Goal: Task Accomplishment & Management: Manage account settings

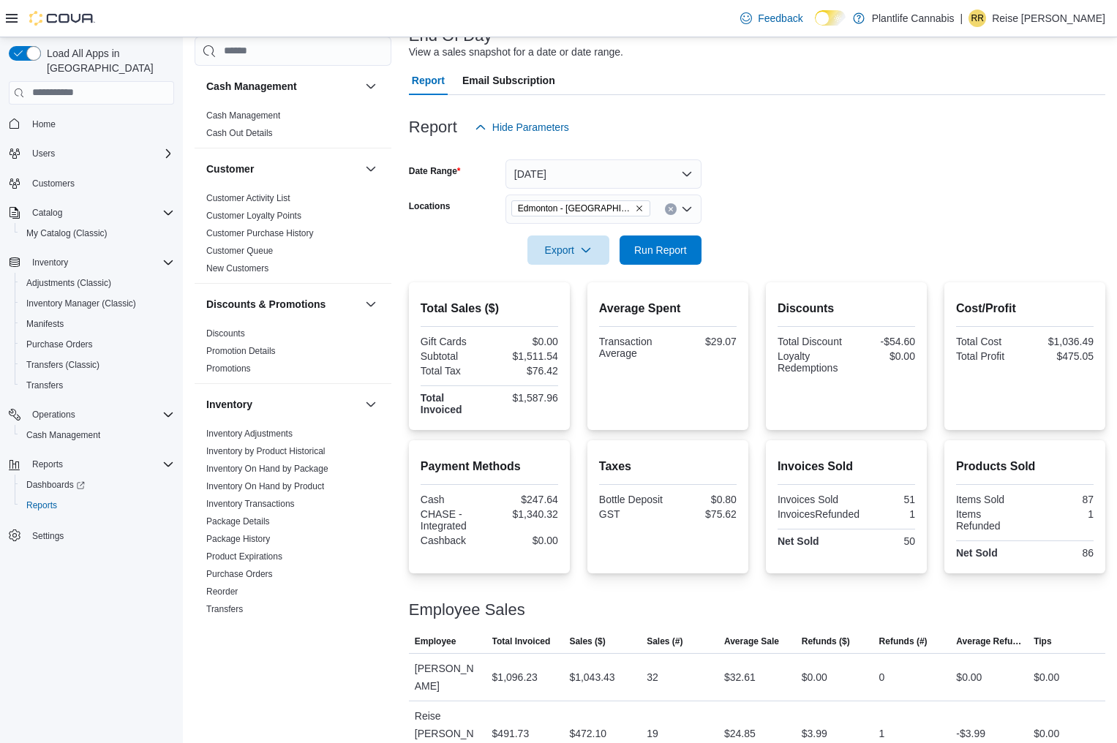
scroll to position [481, 0]
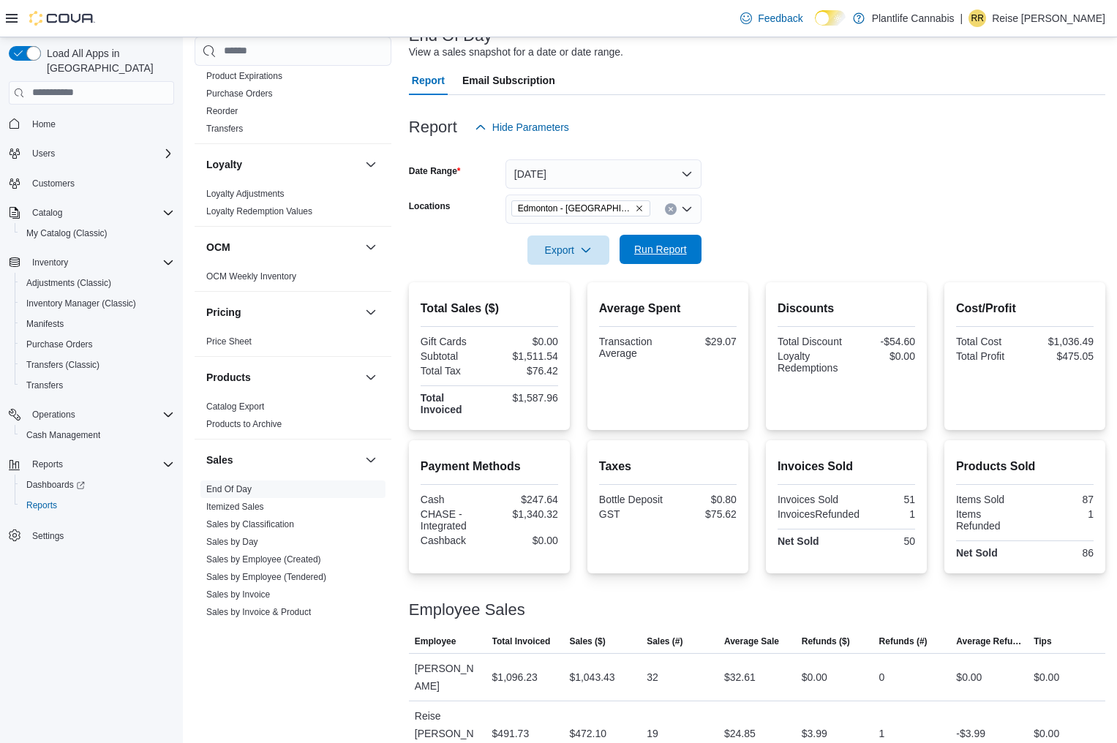
click at [683, 246] on span "Run Report" at bounding box center [660, 249] width 53 height 15
drag, startPoint x: 535, startPoint y: 353, endPoint x: 559, endPoint y: 353, distance: 23.4
click at [559, 353] on div "Total Sales ($) Gift Cards $0.00 Subtotal $1,749.37 Total Tax $88.32 Total Invo…" at bounding box center [489, 356] width 161 height 148
click at [559, 358] on div "Total Sales ($) Gift Cards $0.00 Subtotal $1,749.37 Total Tax $88.32 Total Invo…" at bounding box center [489, 356] width 161 height 148
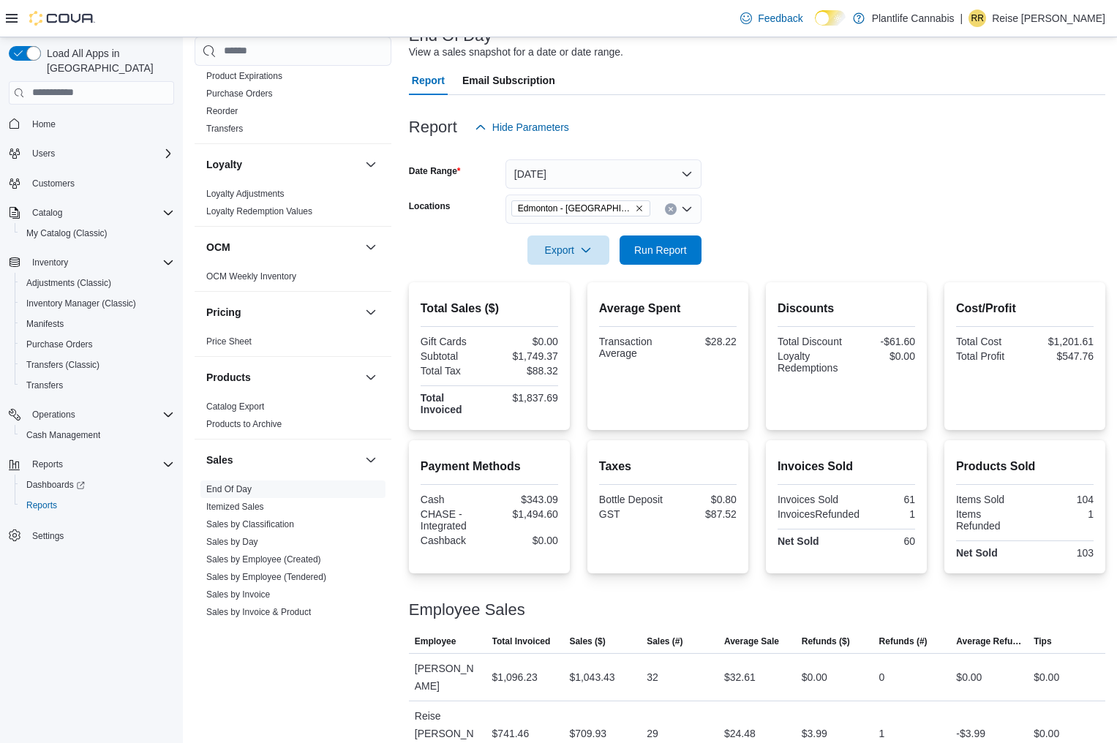
scroll to position [102, 0]
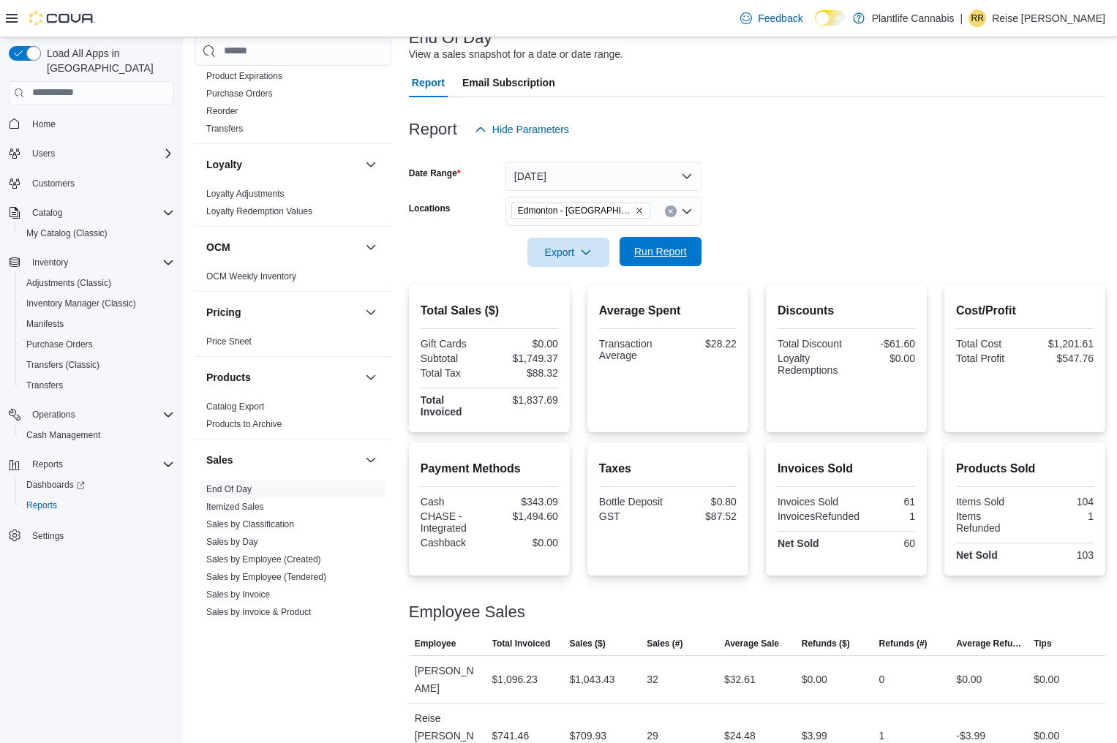
click at [634, 257] on span "Run Report" at bounding box center [660, 251] width 53 height 15
click at [692, 249] on span "Run Report" at bounding box center [660, 251] width 64 height 29
click at [680, 252] on span "Run Report" at bounding box center [660, 251] width 53 height 15
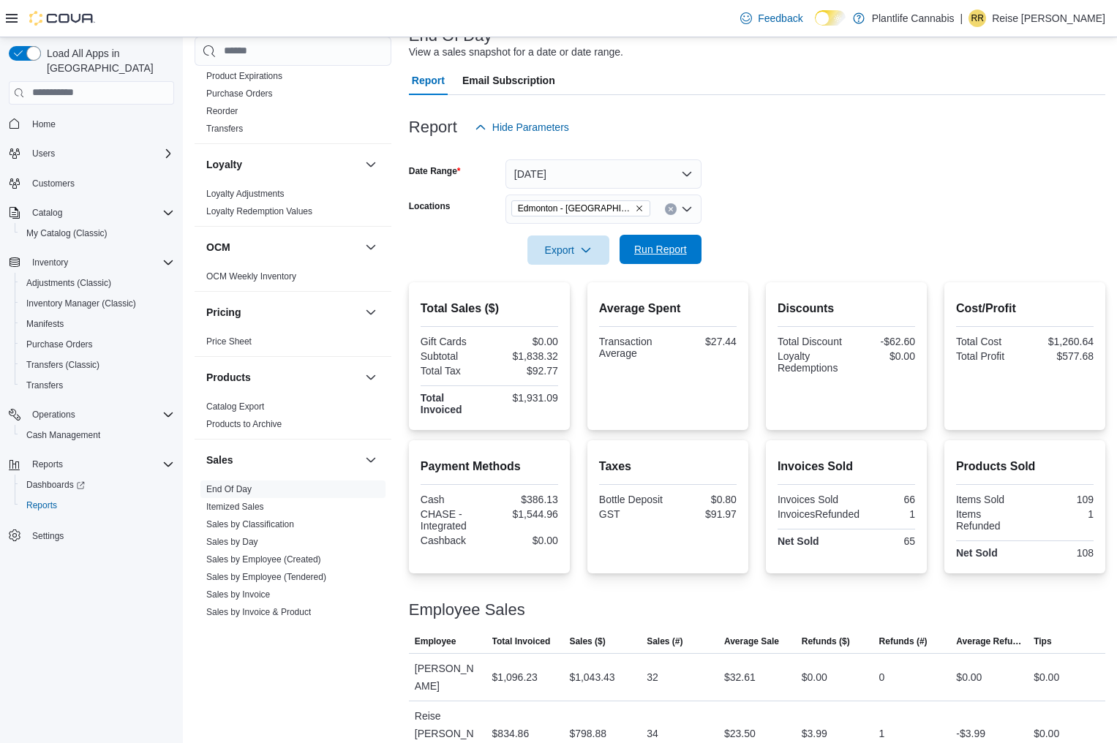
click at [667, 248] on span "Run Report" at bounding box center [660, 249] width 53 height 15
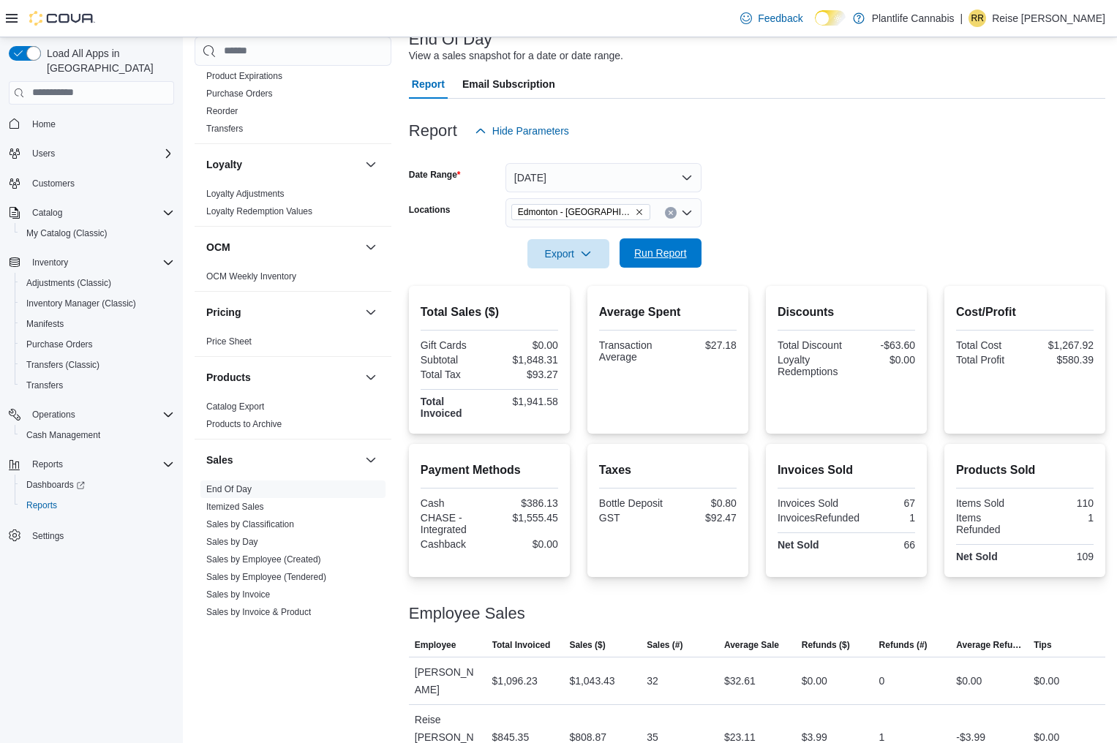
click at [657, 260] on span "Run Report" at bounding box center [660, 252] width 64 height 29
click at [686, 253] on span "Run Report" at bounding box center [660, 253] width 53 height 15
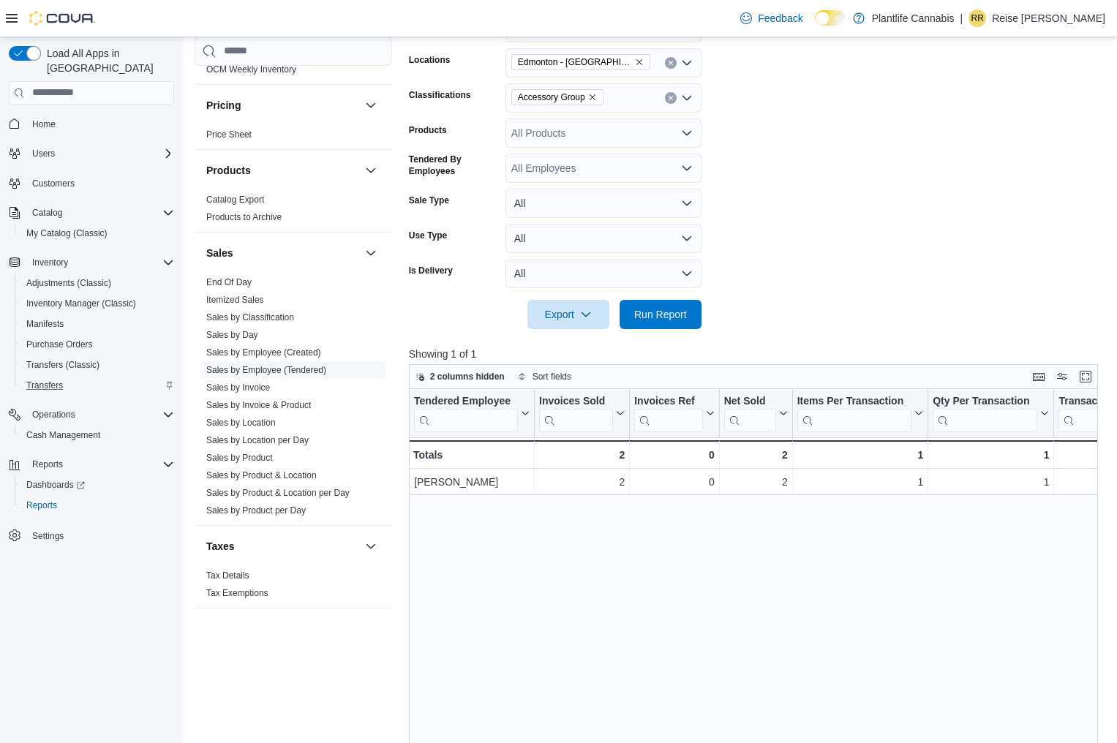
scroll to position [249, 0]
click at [52, 500] on span "Reports" at bounding box center [41, 506] width 31 height 12
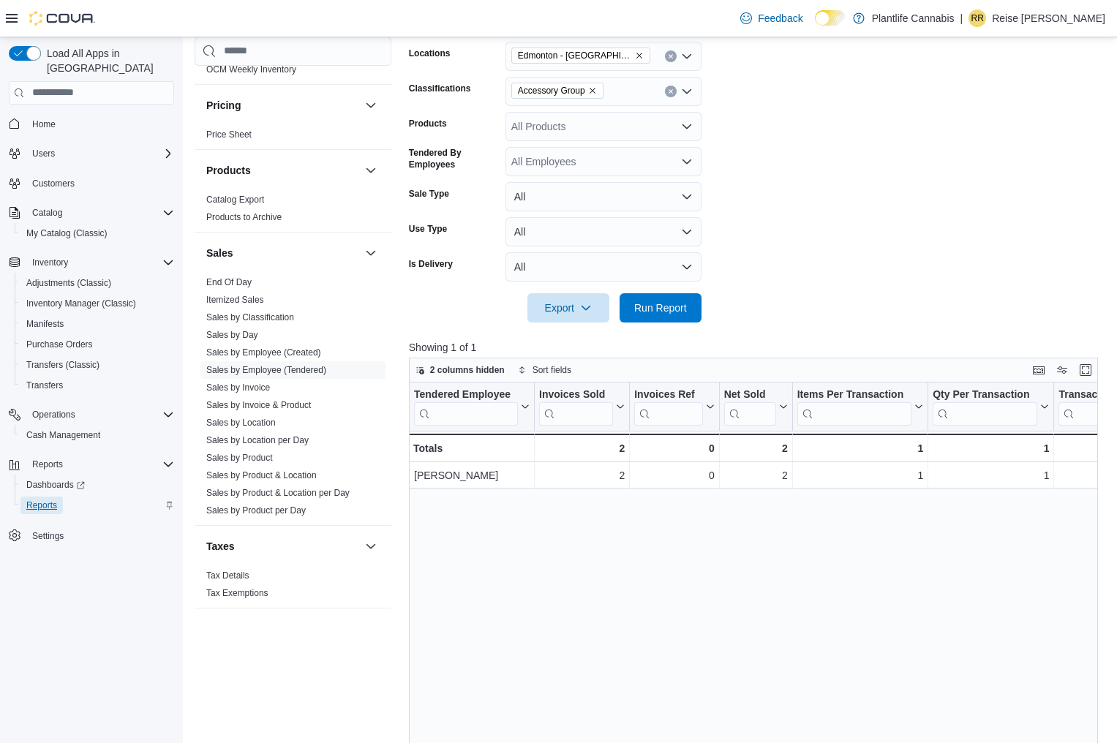
click at [52, 500] on span "Reports" at bounding box center [41, 506] width 31 height 12
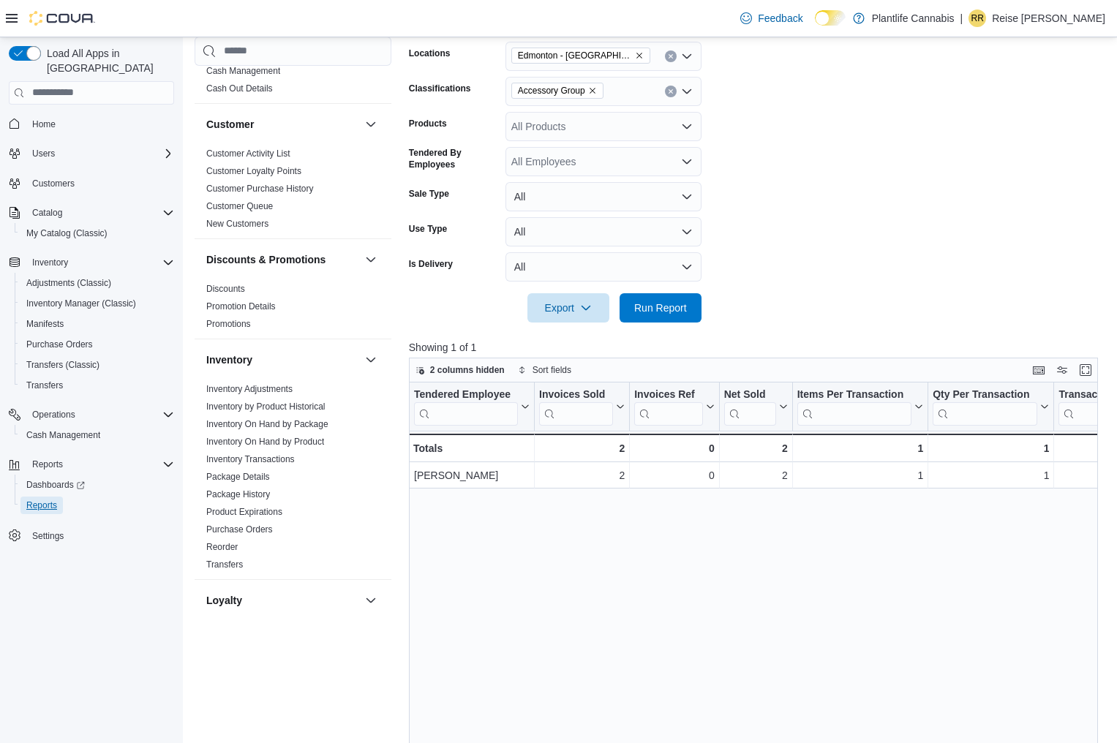
scroll to position [0, 0]
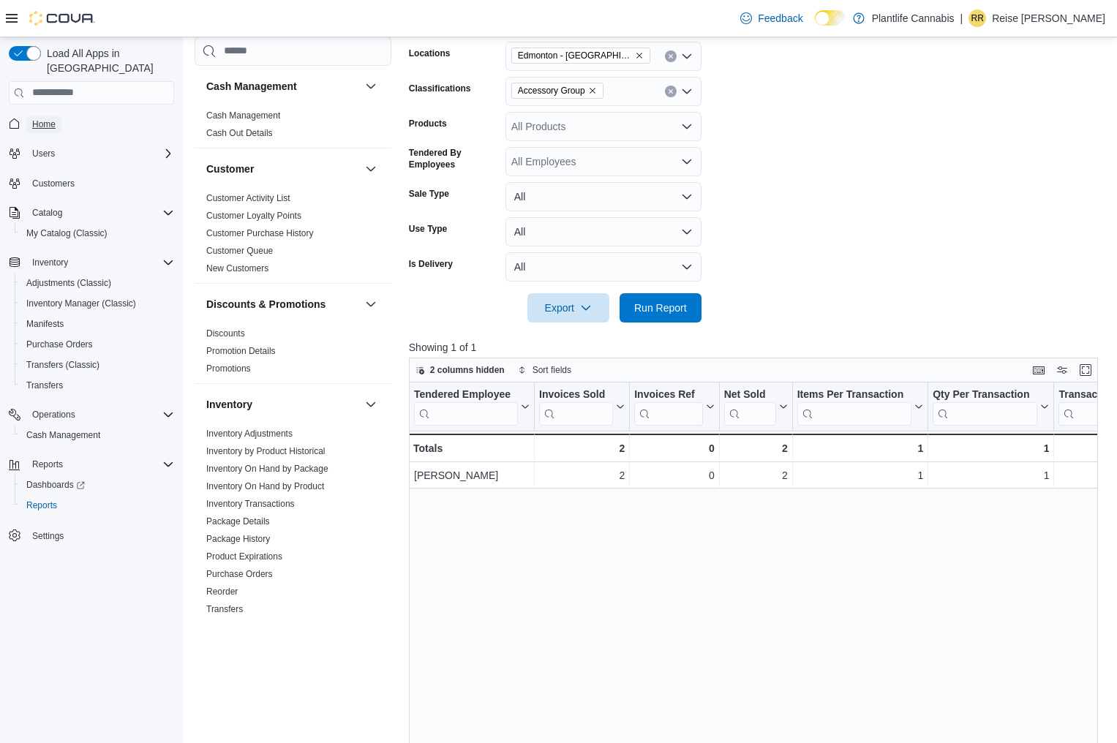
click at [61, 116] on link "Home" at bounding box center [43, 125] width 35 height 18
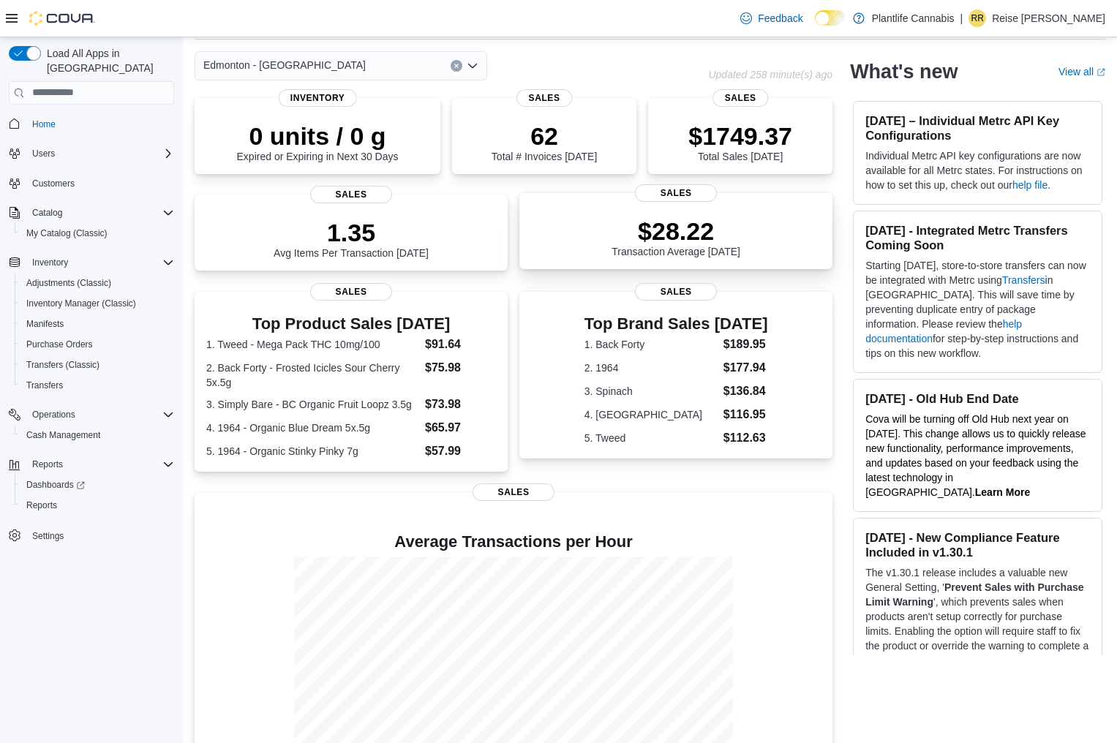
scroll to position [59, 0]
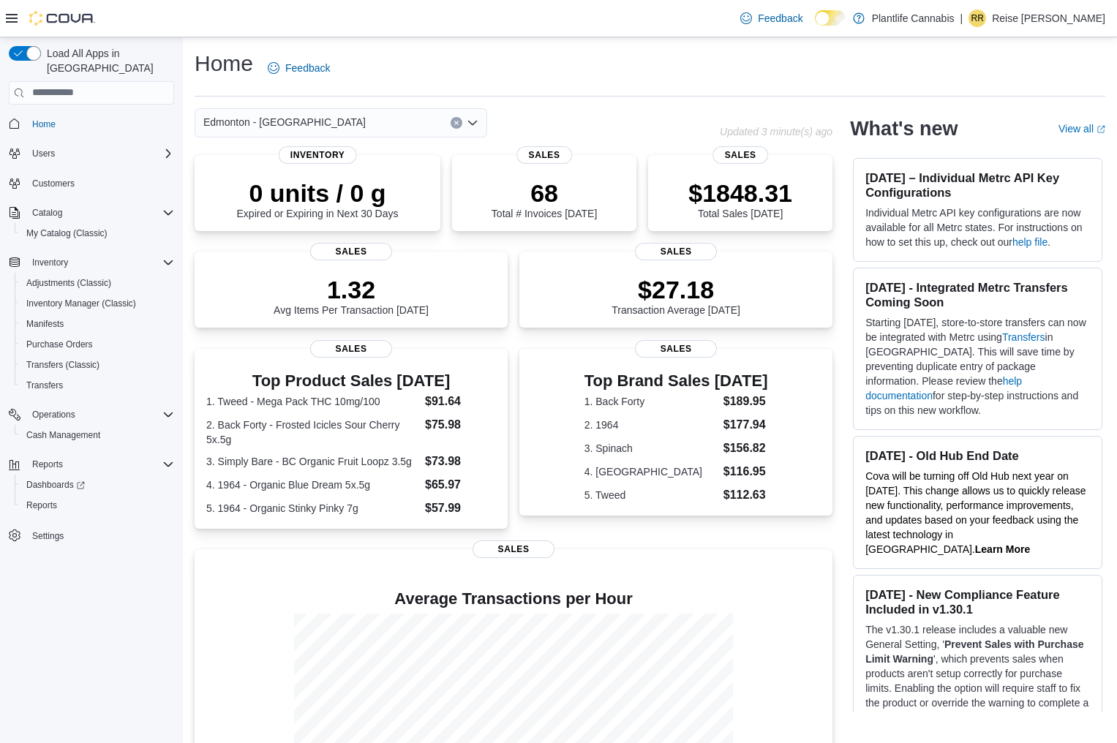
scroll to position [59, 0]
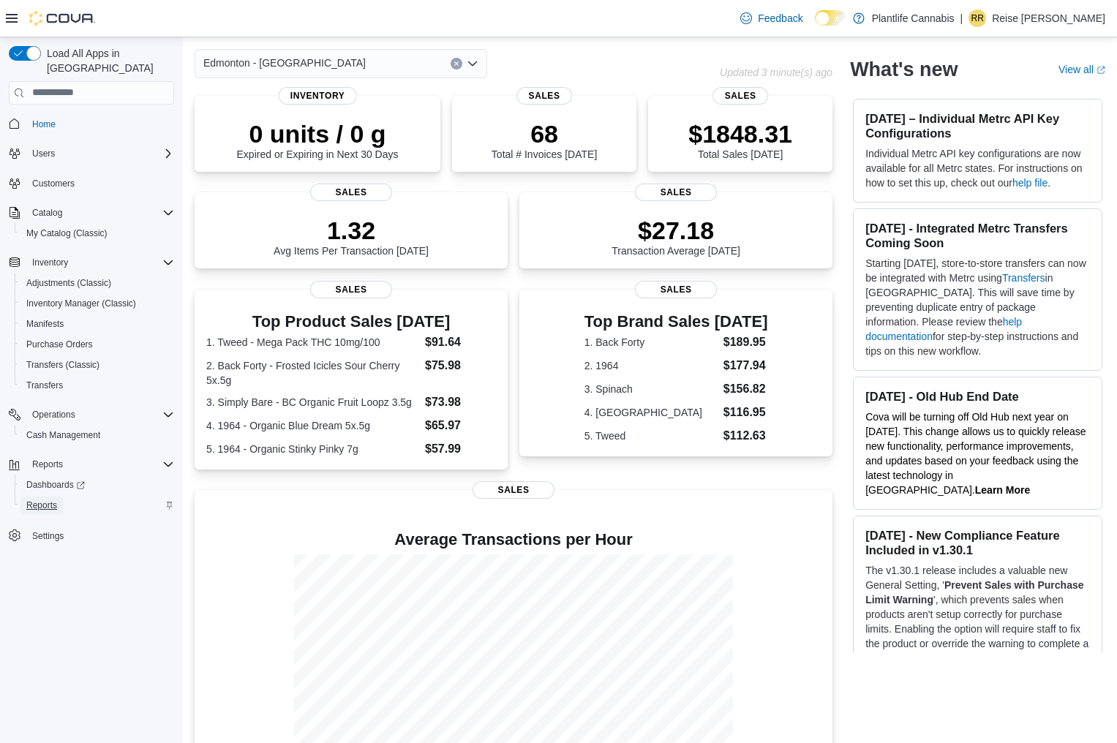
click at [49, 500] on span "Reports" at bounding box center [41, 506] width 31 height 12
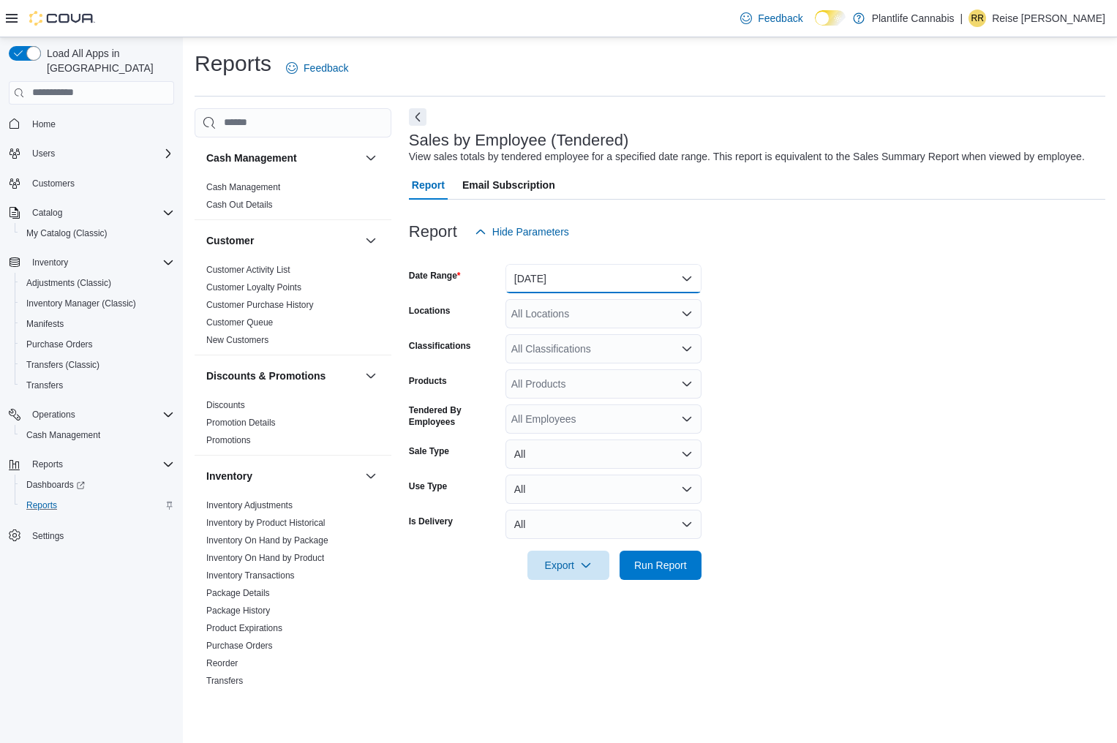
click at [555, 287] on button "Yesterday" at bounding box center [603, 278] width 196 height 29
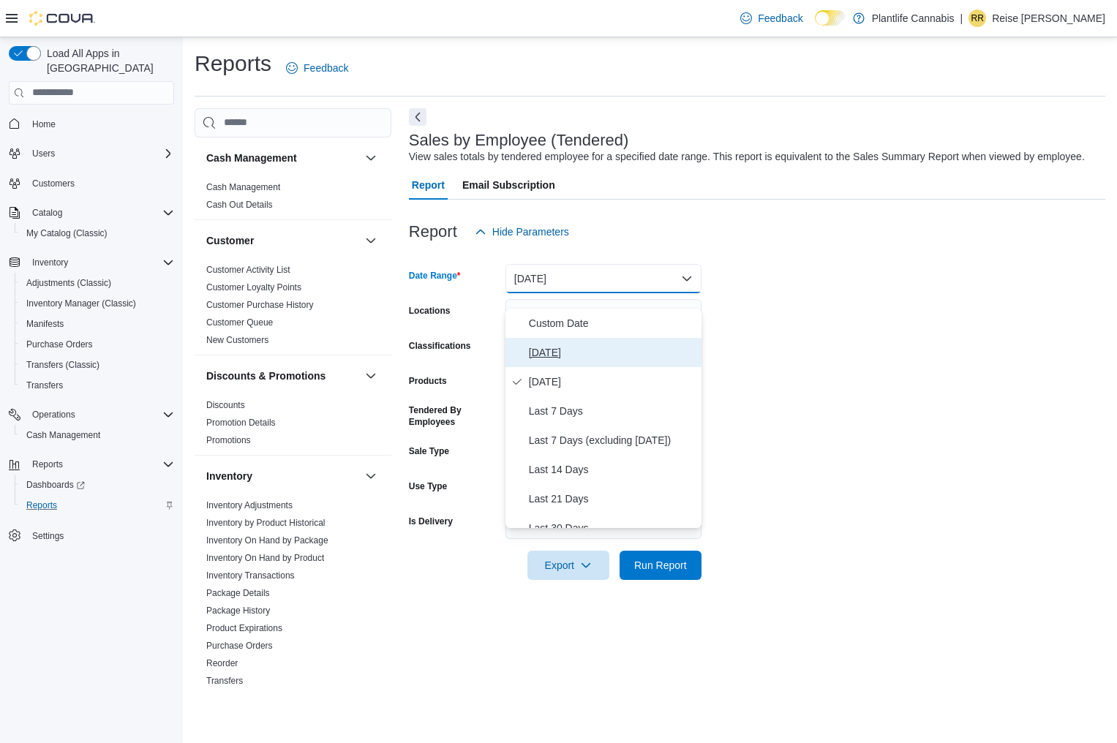
click at [571, 350] on span "[DATE]" at bounding box center [612, 353] width 167 height 18
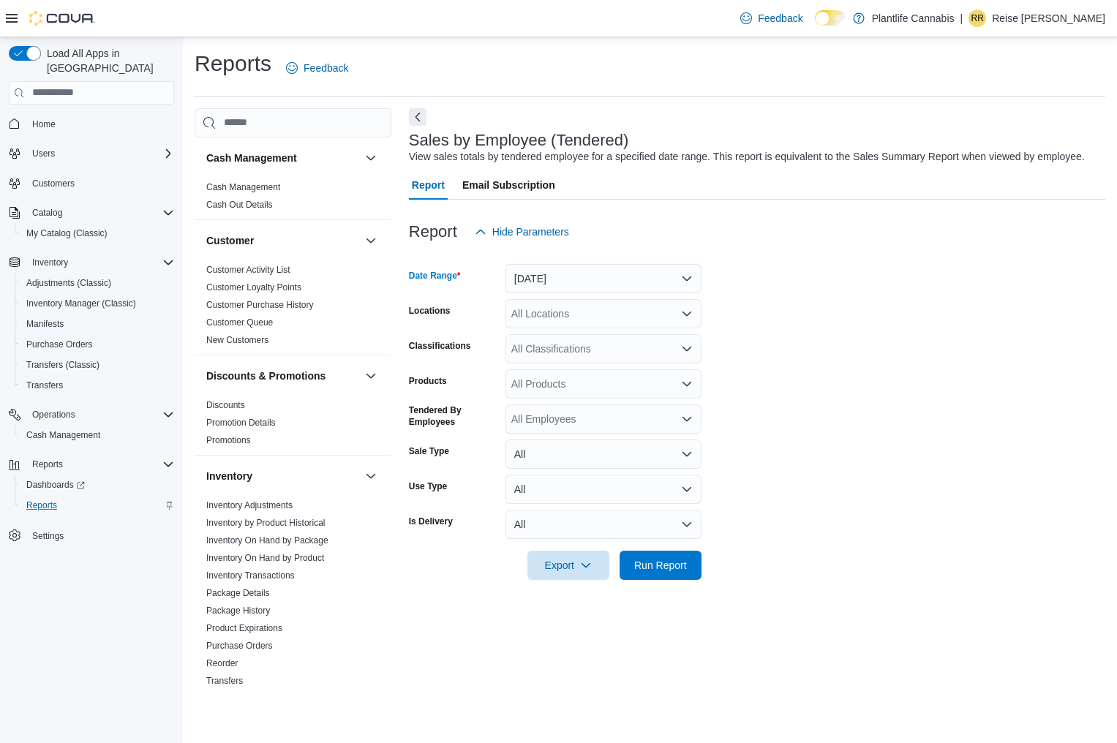
click at [572, 328] on div "All Locations" at bounding box center [603, 313] width 196 height 29
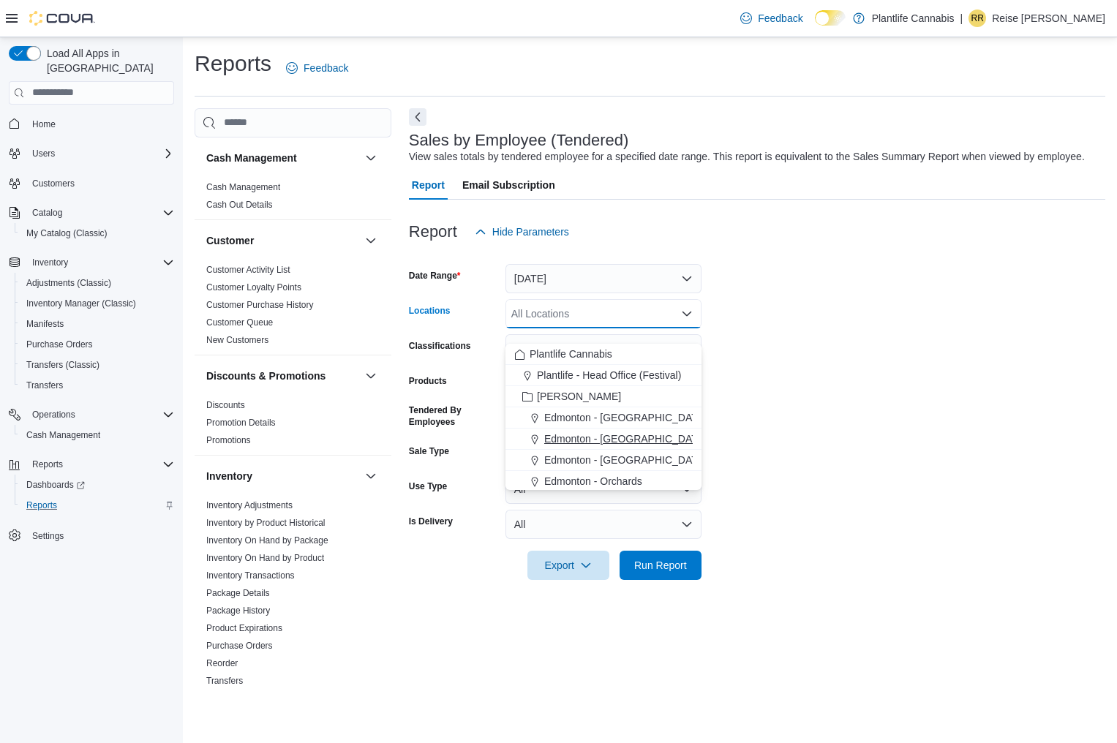
click at [593, 432] on span "Edmonton - [GEOGRAPHIC_DATA]" at bounding box center [625, 439] width 162 height 15
click at [783, 353] on form "Date Range Today Locations Edmonton - ICE District Combo box. Selected. Edmonto…" at bounding box center [757, 414] width 696 height 334
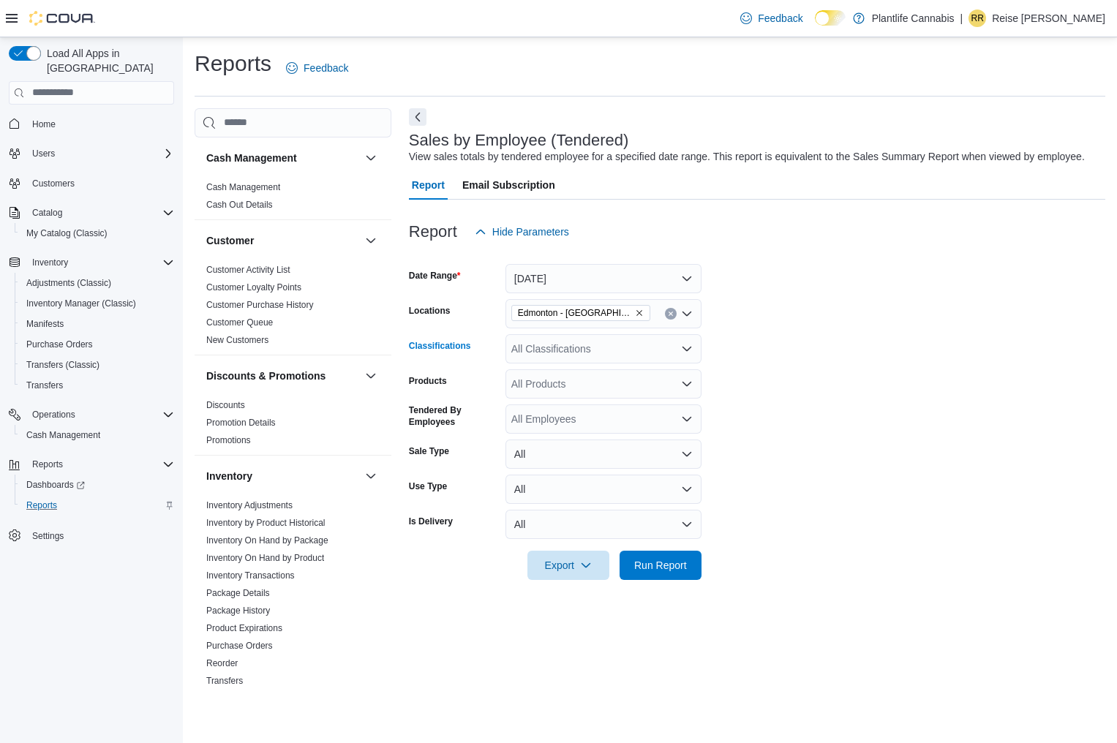
click at [608, 363] on div "All Classifications" at bounding box center [603, 348] width 196 height 29
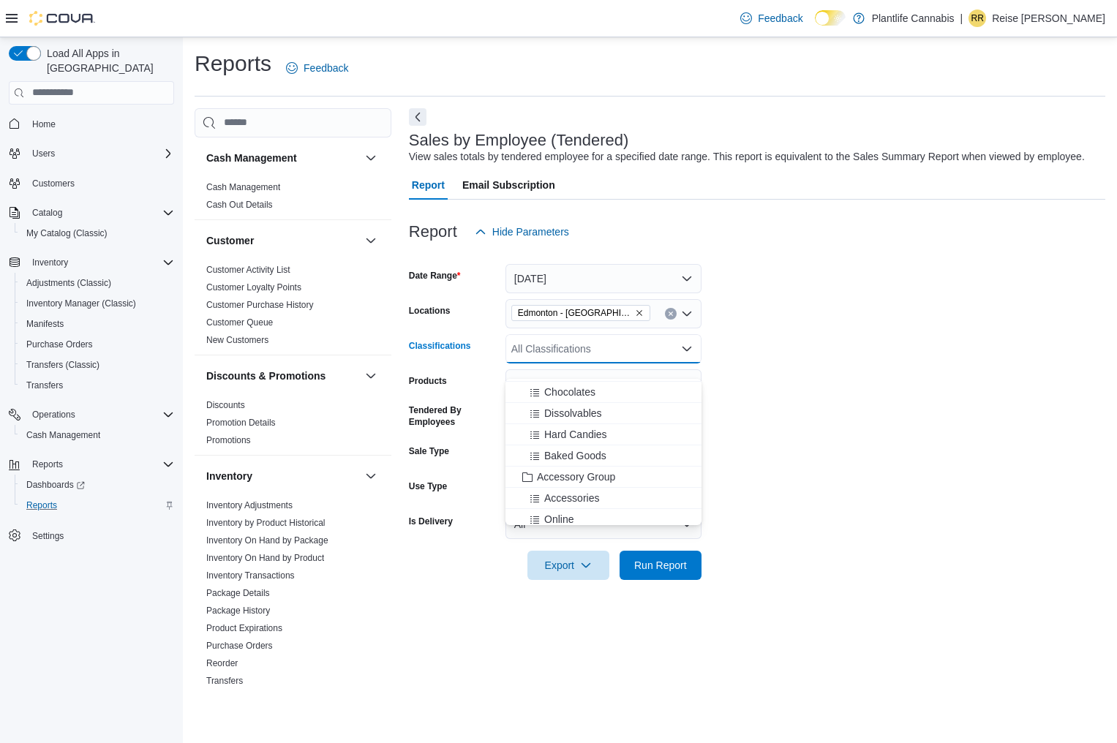
scroll to position [125, 0]
click at [590, 480] on span "Accessory Group" at bounding box center [576, 476] width 78 height 15
click at [793, 423] on form "Date Range Today Locations Edmonton - ICE District Classifications Accessory Gr…" at bounding box center [757, 414] width 696 height 334
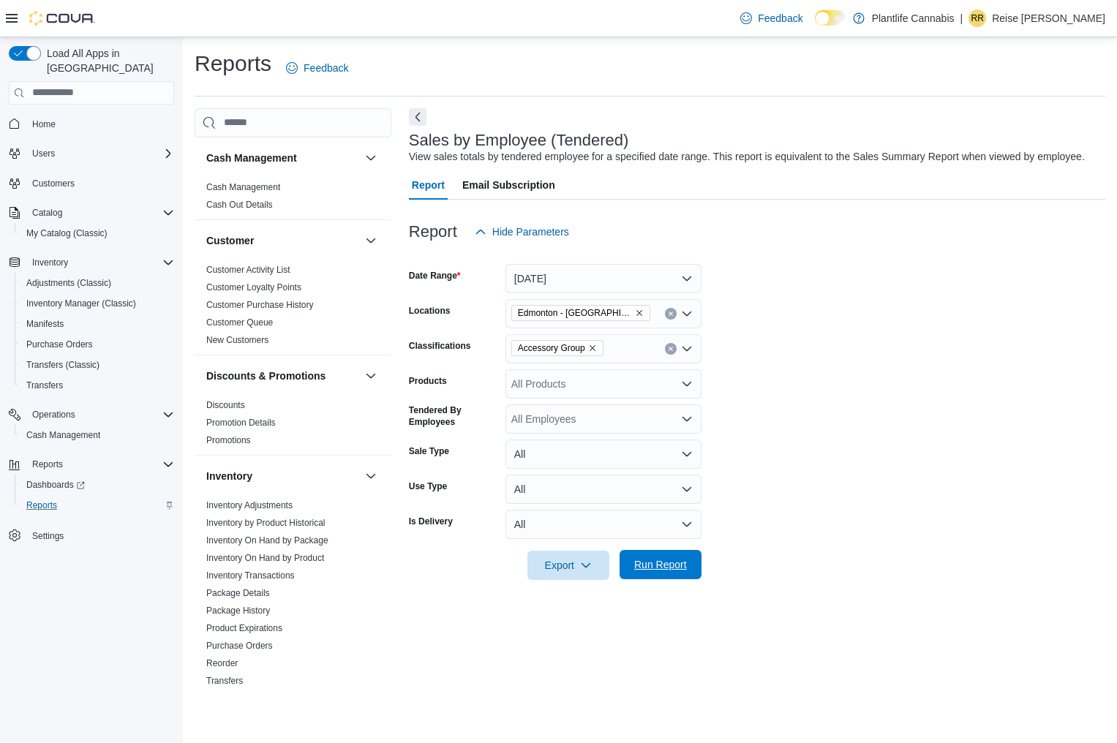
click at [682, 579] on span "Run Report" at bounding box center [660, 564] width 64 height 29
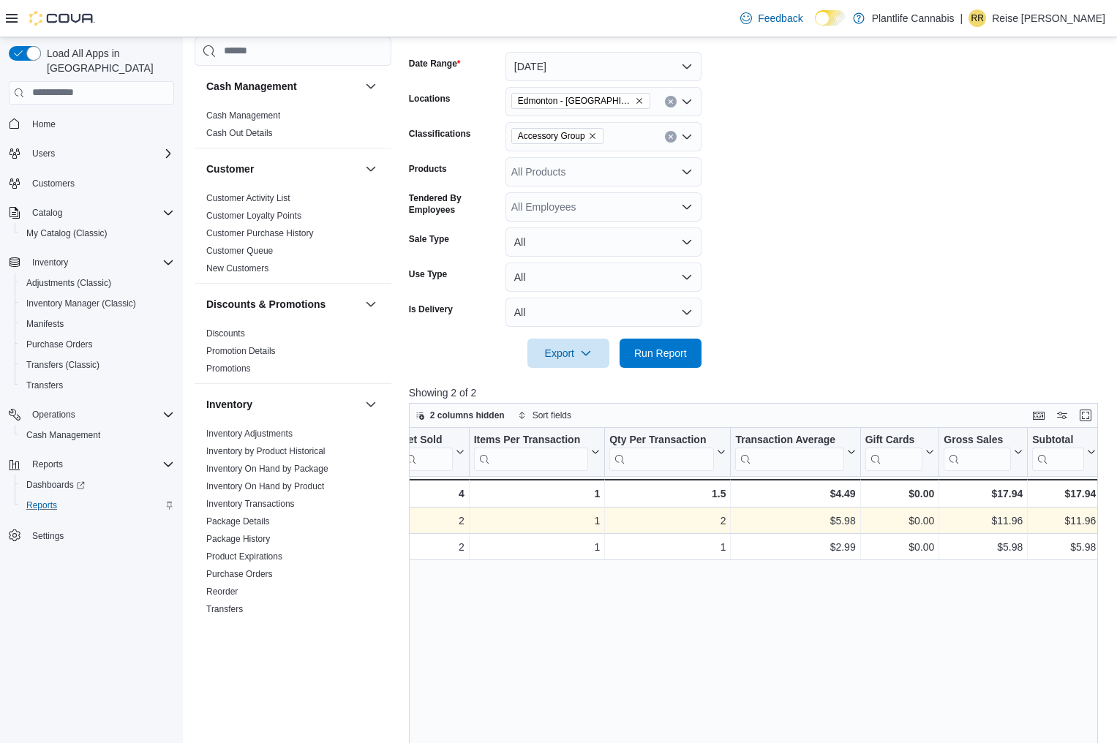
scroll to position [0, 323]
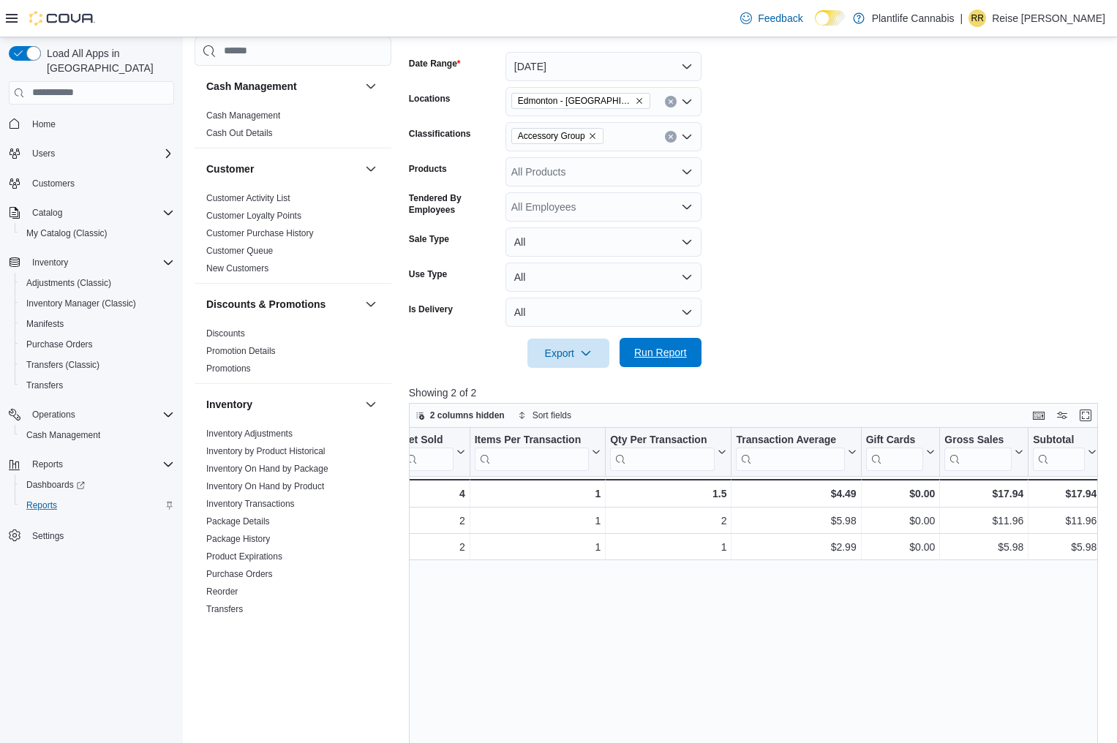
click at [666, 367] on span "Run Report" at bounding box center [660, 352] width 64 height 29
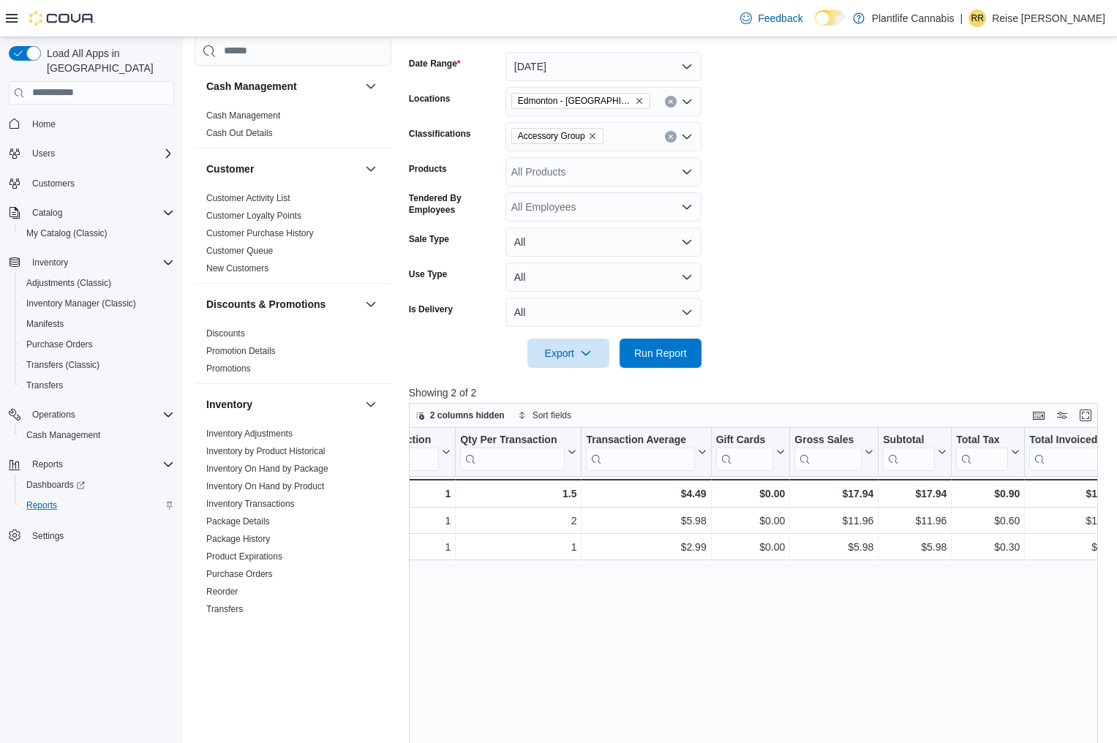
scroll to position [0, 510]
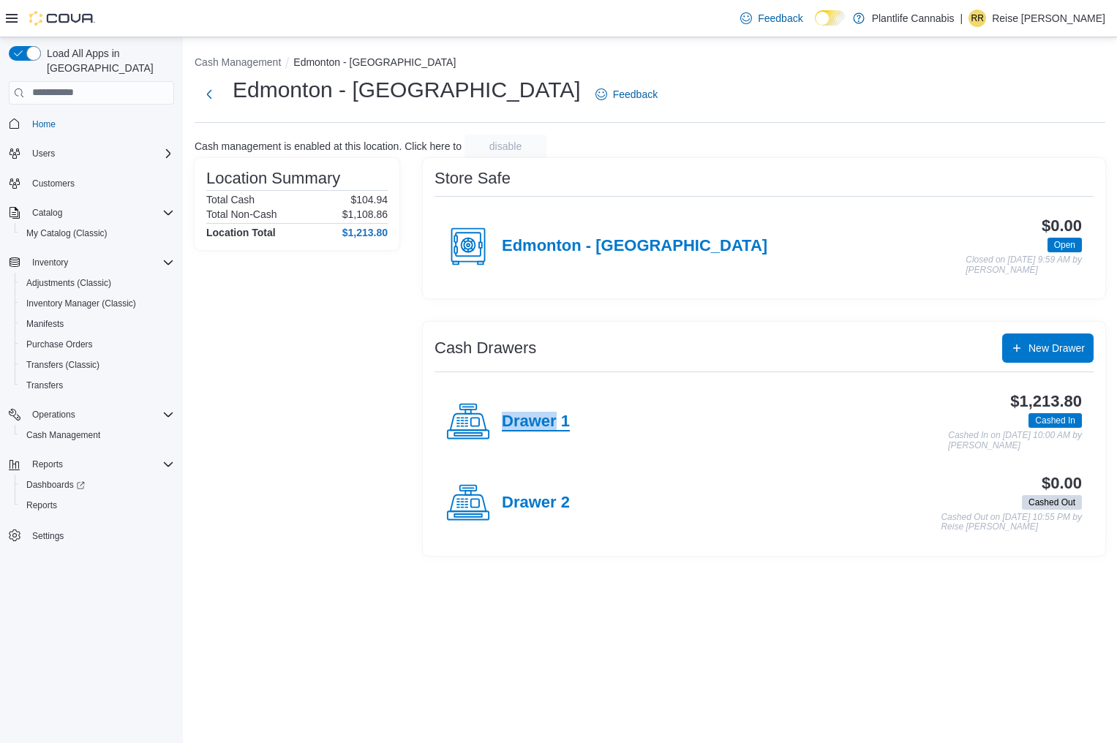
click at [527, 422] on h4 "Drawer 1" at bounding box center [536, 422] width 68 height 19
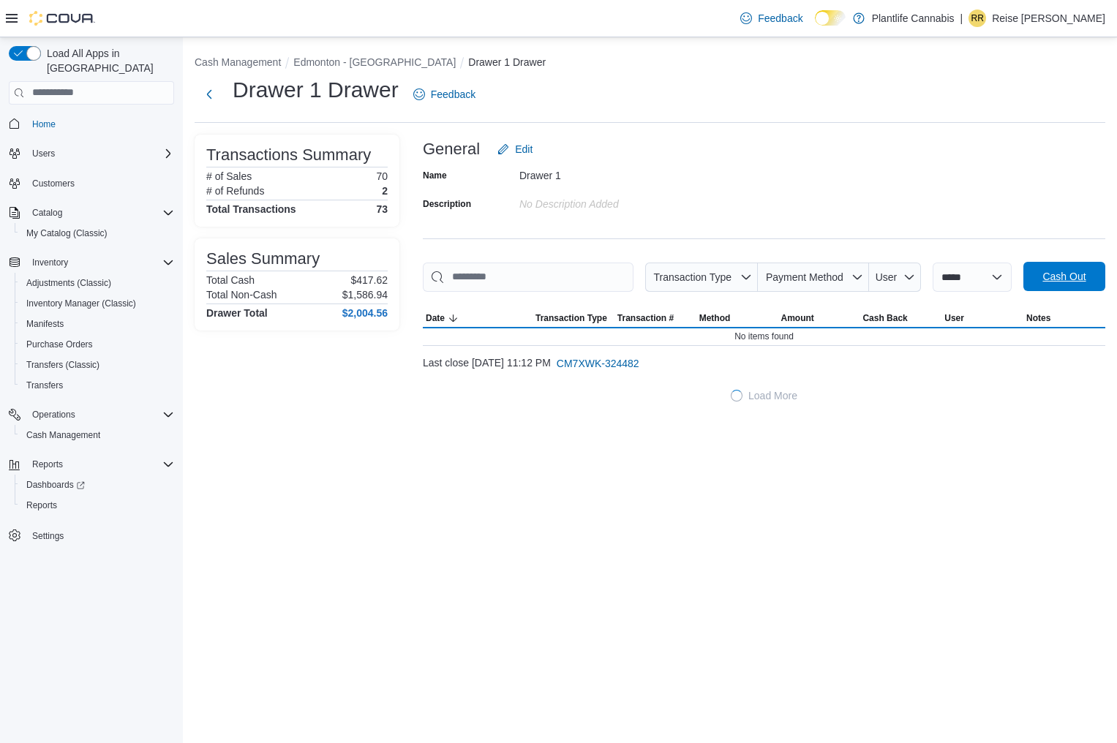
click at [1066, 274] on span "Cash Out" at bounding box center [1063, 276] width 43 height 15
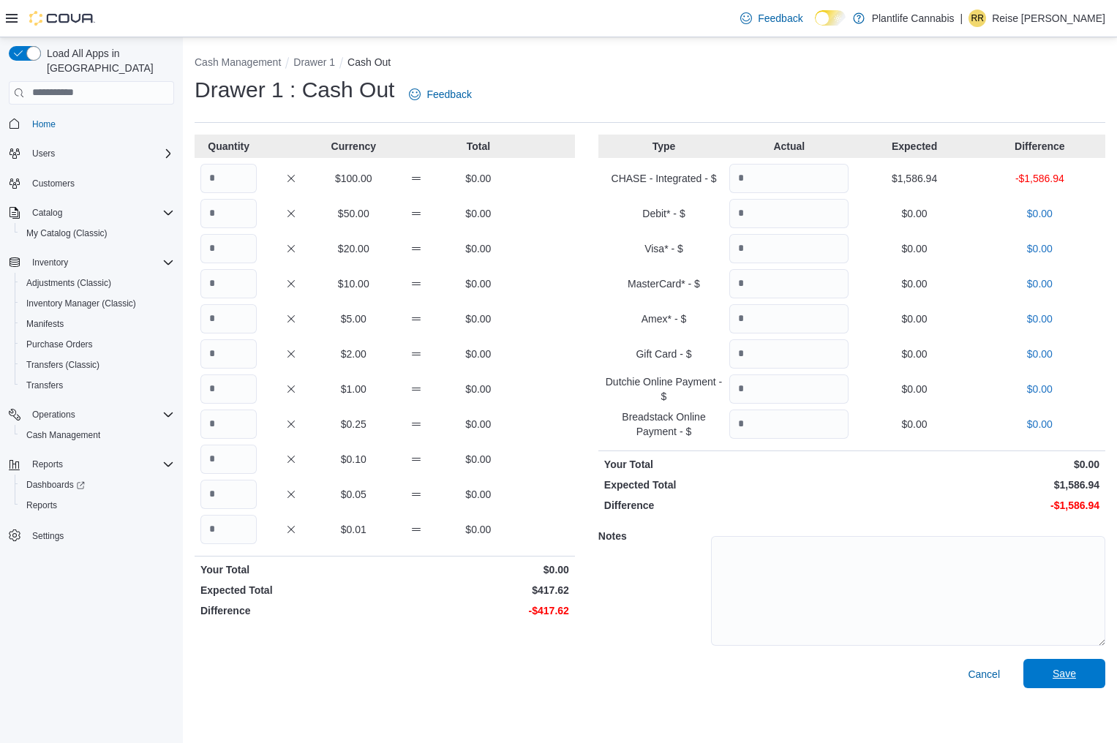
click at [1058, 672] on span "Save" at bounding box center [1064, 673] width 23 height 15
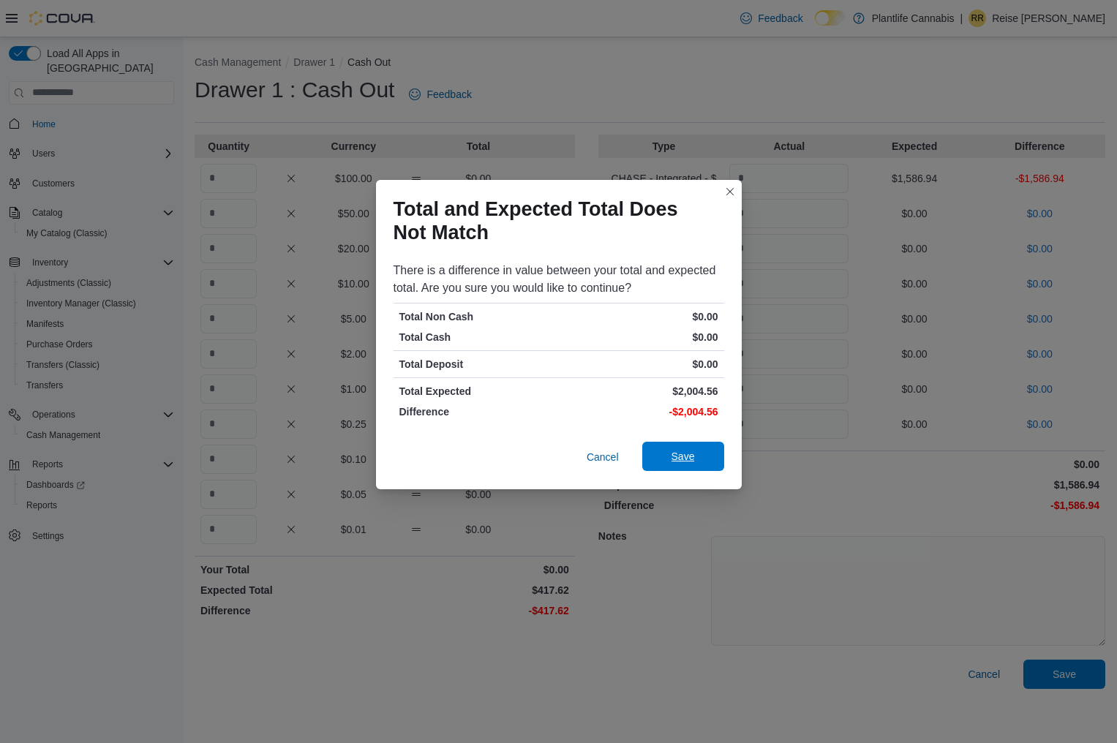
click at [664, 444] on span "Save" at bounding box center [683, 456] width 64 height 29
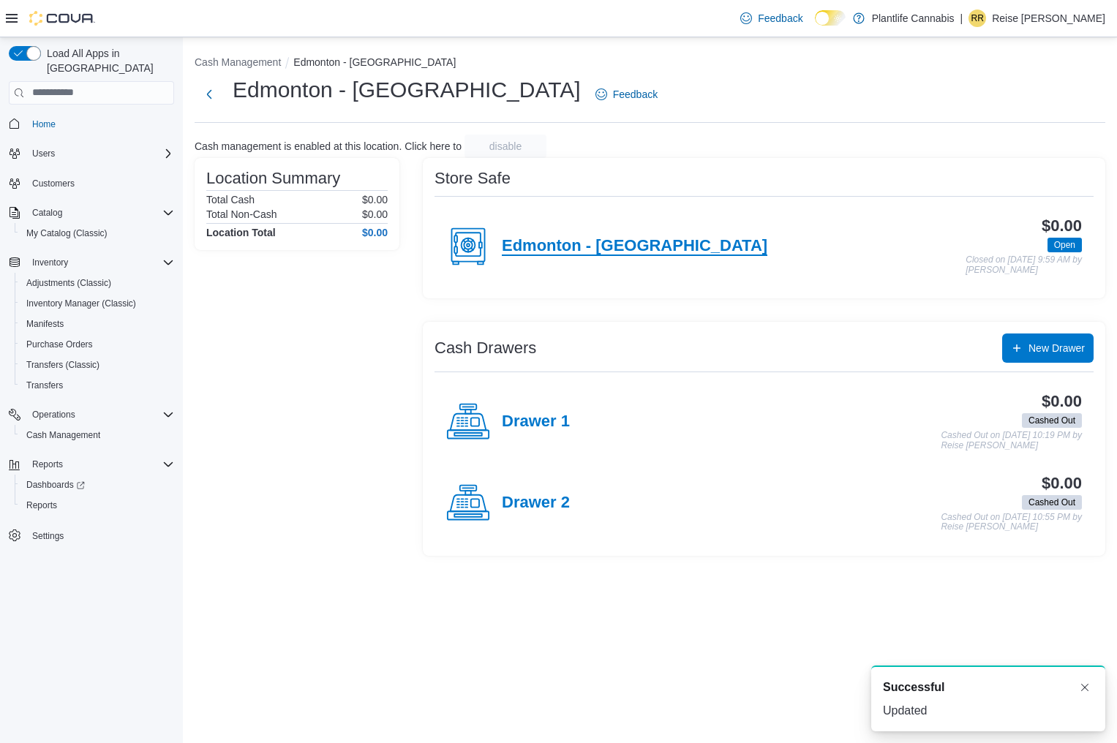
click at [650, 249] on h4 "Edmonton - [GEOGRAPHIC_DATA]" at bounding box center [635, 246] width 266 height 19
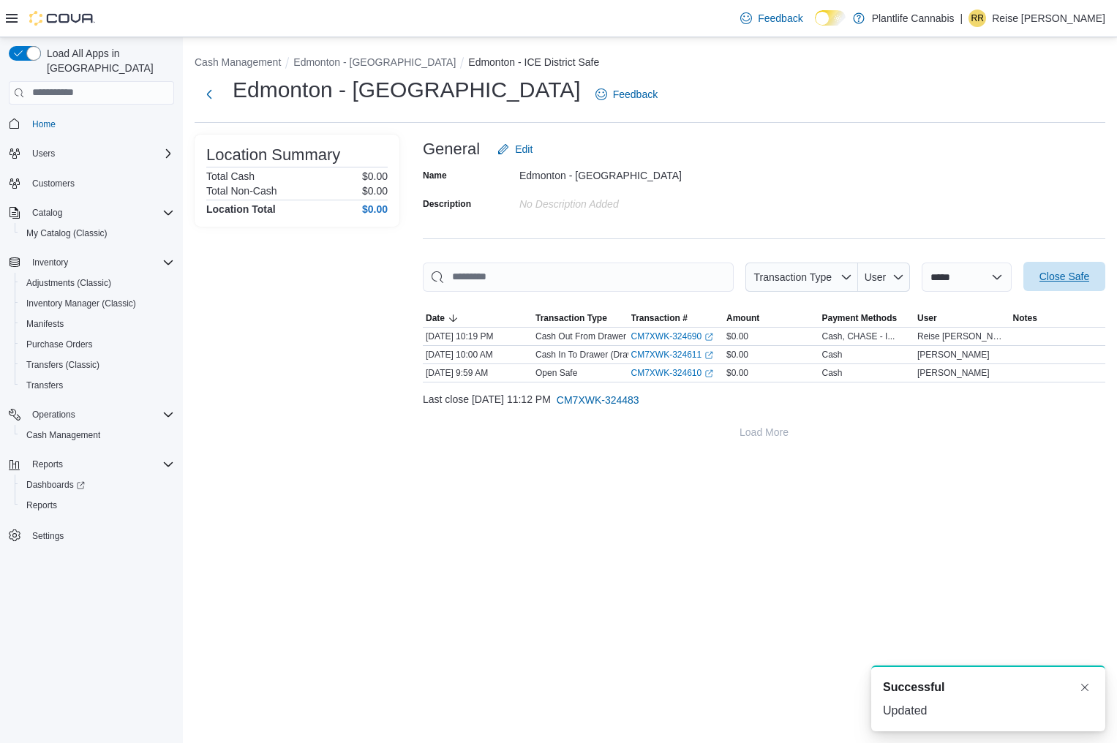
click at [1072, 279] on span "Close Safe" at bounding box center [1065, 276] width 50 height 15
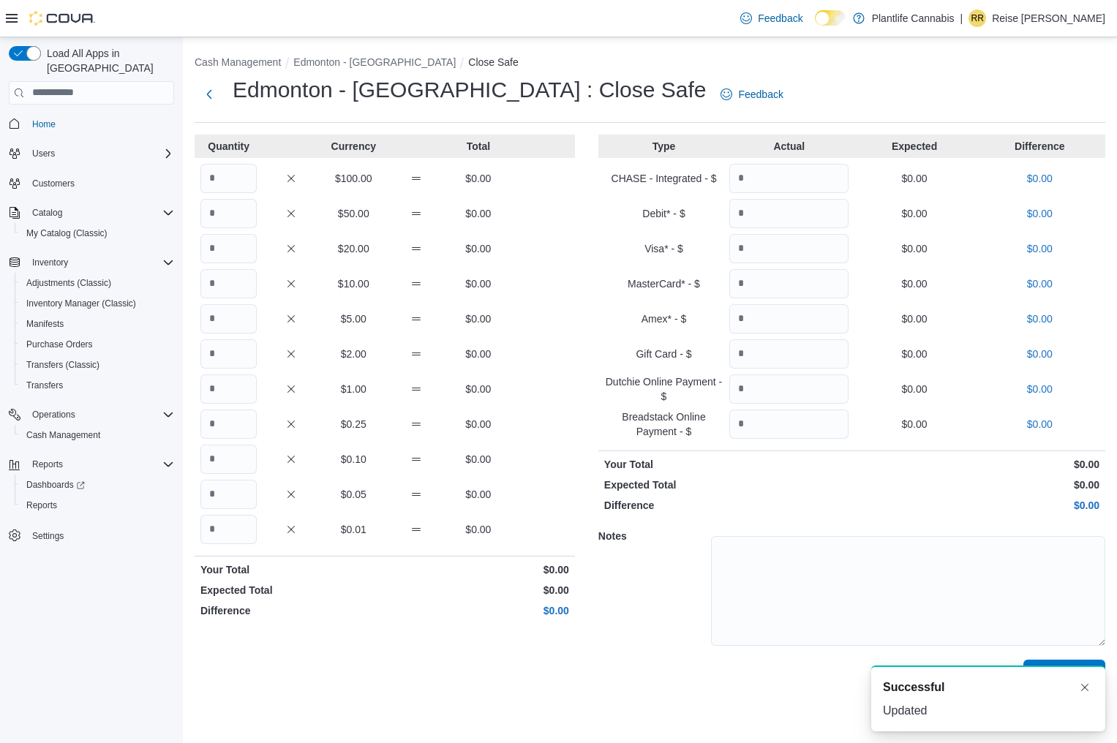
click at [1087, 696] on div "A new notification appears Successful Updated" at bounding box center [988, 699] width 234 height 66
click at [1082, 680] on button "Dismiss toast" at bounding box center [1085, 687] width 18 height 18
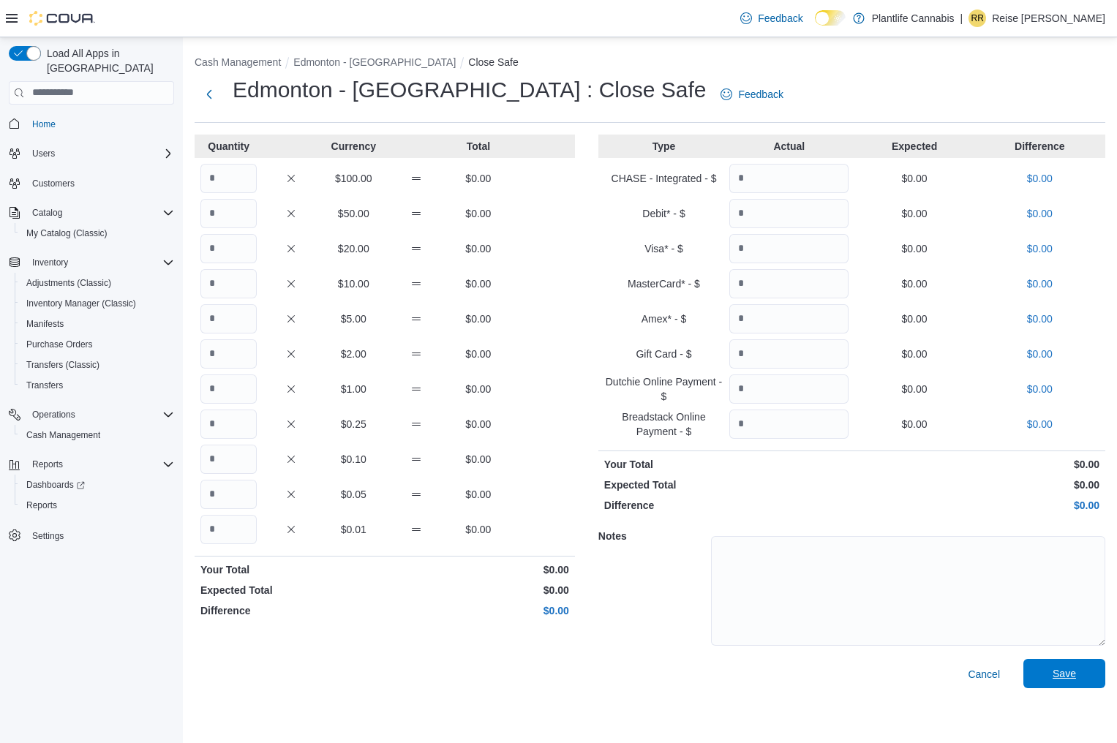
click at [1067, 676] on span "Save" at bounding box center [1064, 673] width 23 height 15
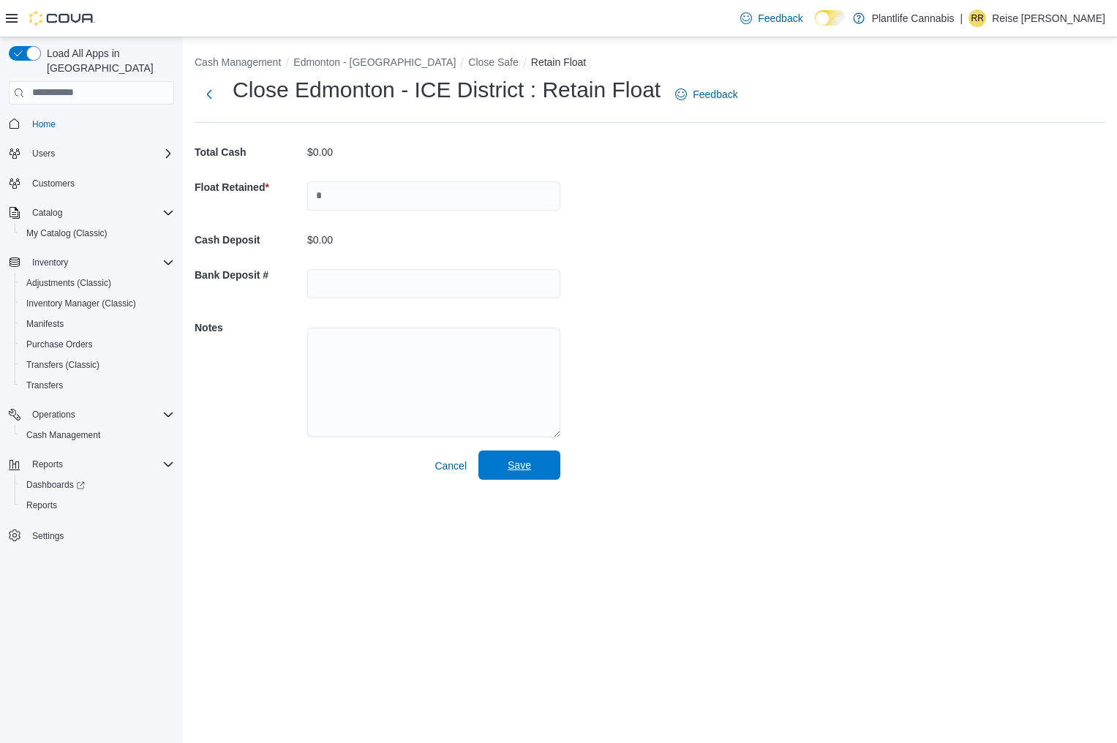
click at [534, 455] on span "Save" at bounding box center [519, 465] width 64 height 29
